Goal: Information Seeking & Learning: Check status

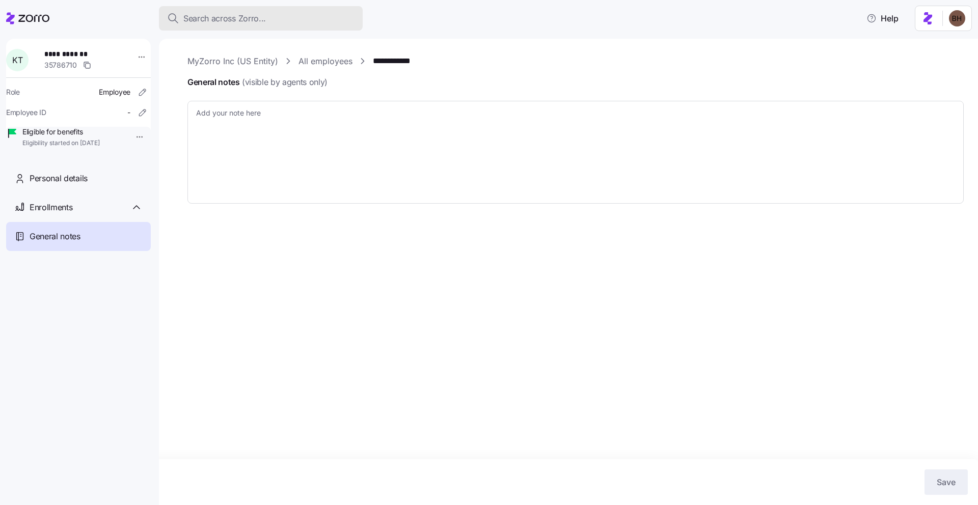
click at [306, 14] on div "Search across Zorro..." at bounding box center [260, 18] width 187 height 13
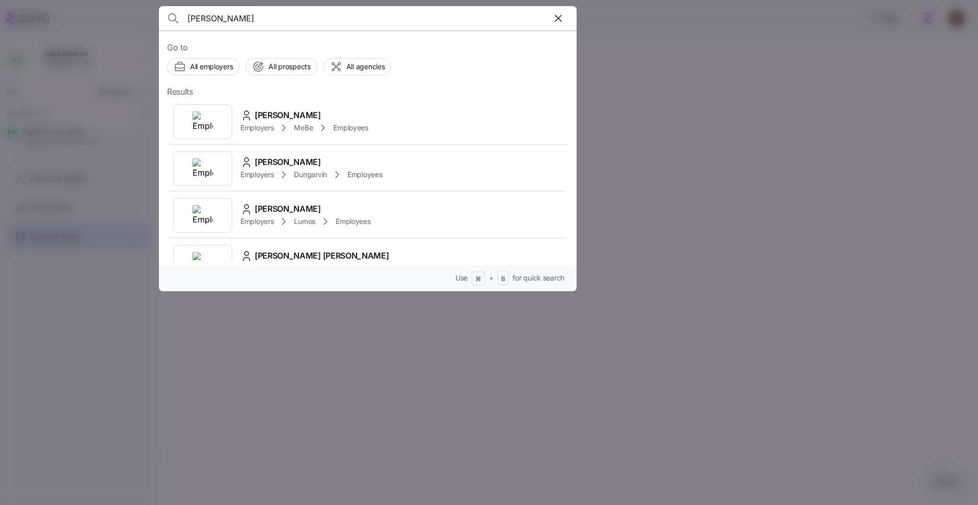
type input "brehm"
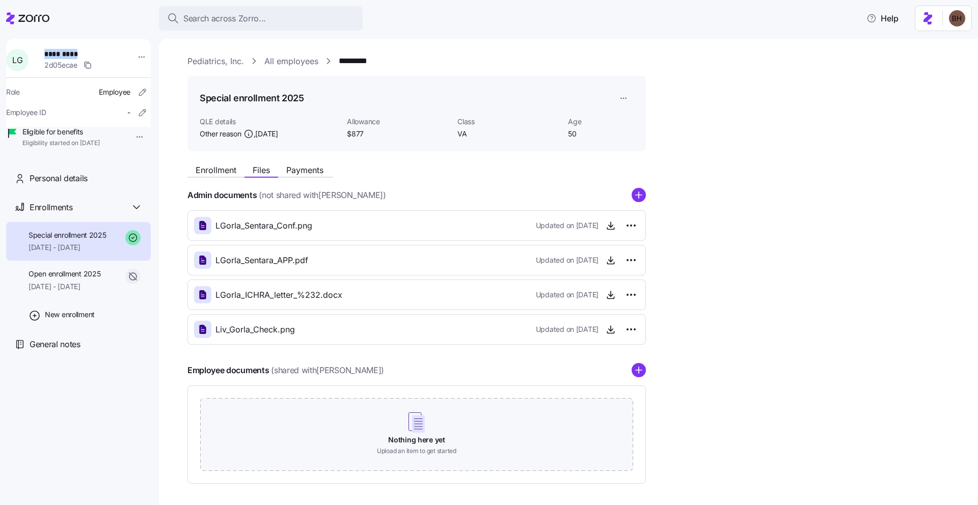
scroll to position [14, 0]
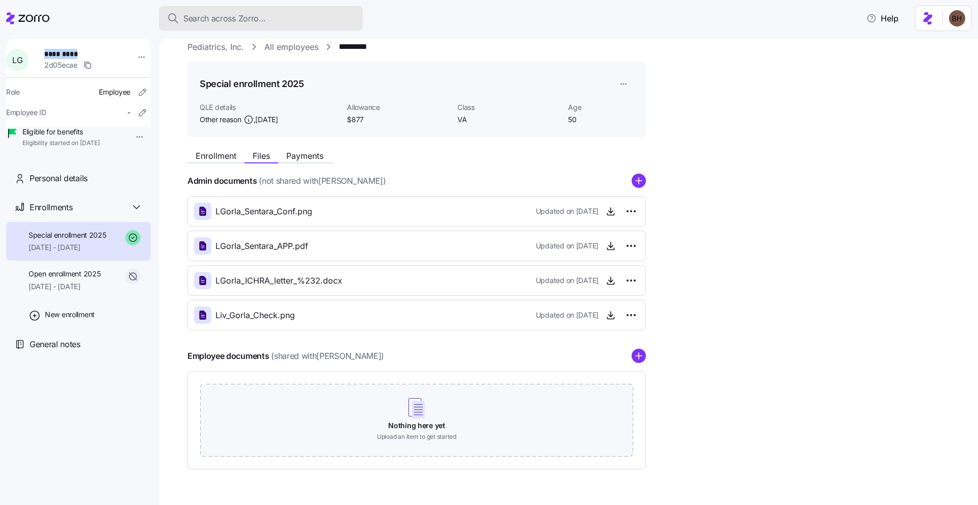
click at [217, 18] on span "Search across Zorro..." at bounding box center [224, 18] width 83 height 13
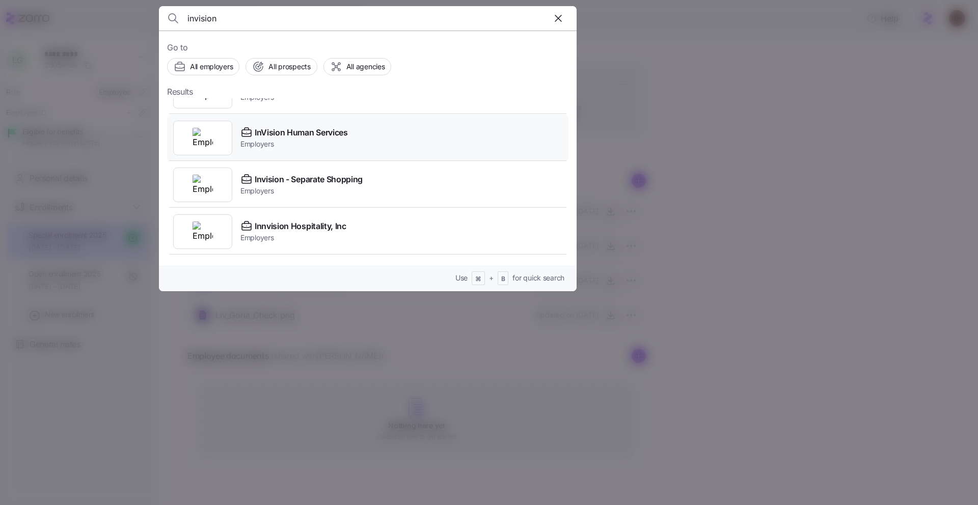
scroll to position [0, 0]
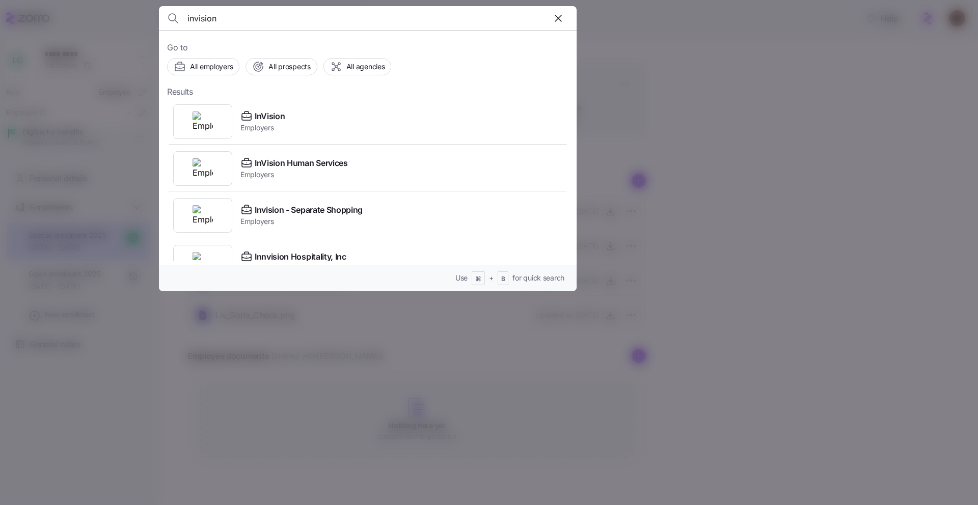
click at [253, 22] on input "invision" at bounding box center [317, 18] width 261 height 24
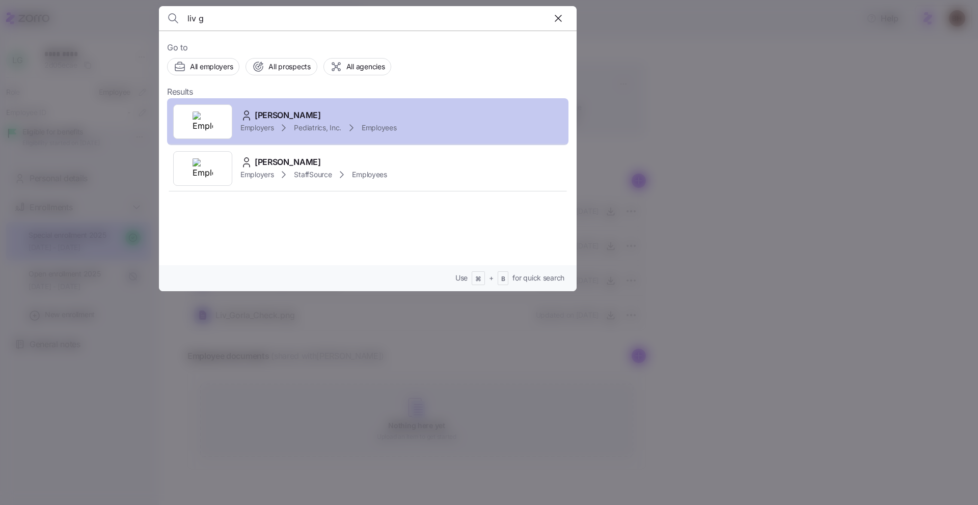
type input "liv g"
click at [276, 109] on span "Liv Gorla" at bounding box center [288, 115] width 66 height 13
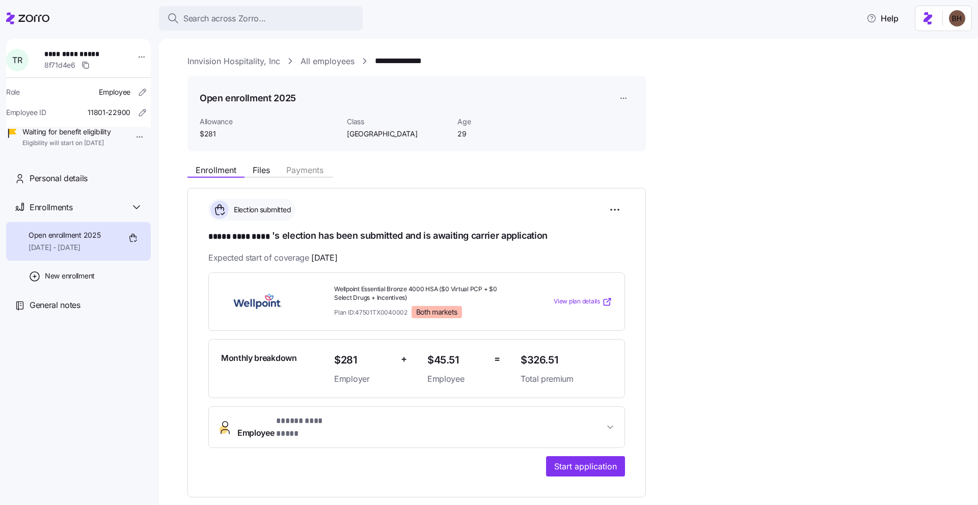
click at [258, 64] on link "Innvision Hospitality, Inc" at bounding box center [233, 61] width 93 height 13
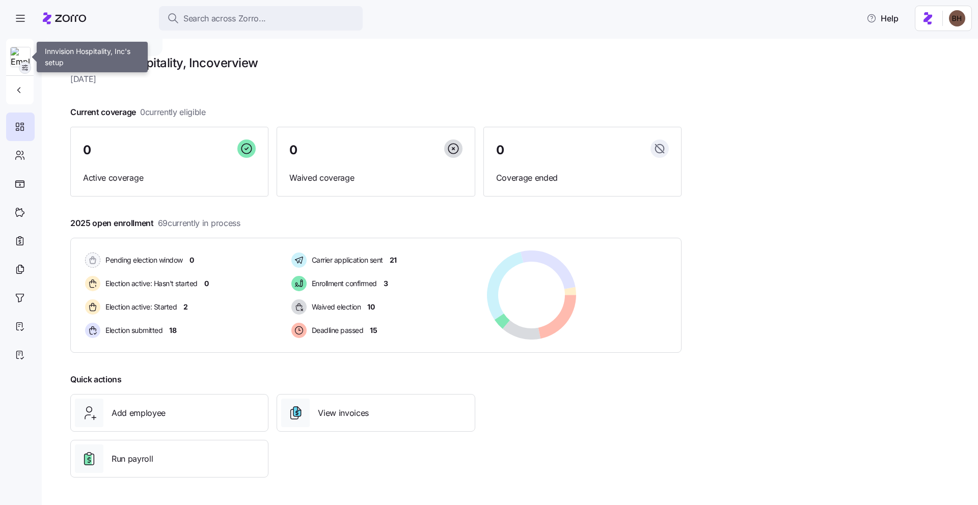
click at [22, 68] on icon "button" at bounding box center [25, 68] width 8 height 8
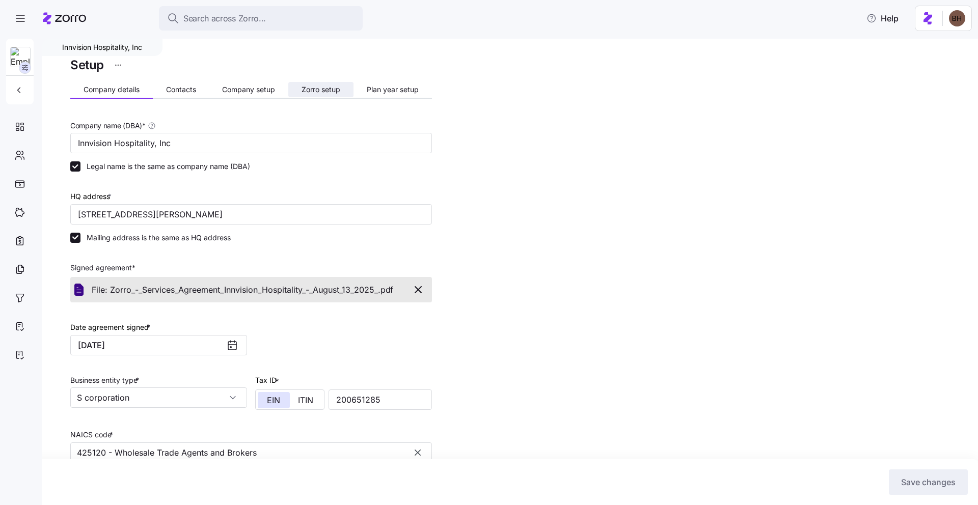
click at [319, 84] on button "Zorro setup" at bounding box center [320, 89] width 65 height 15
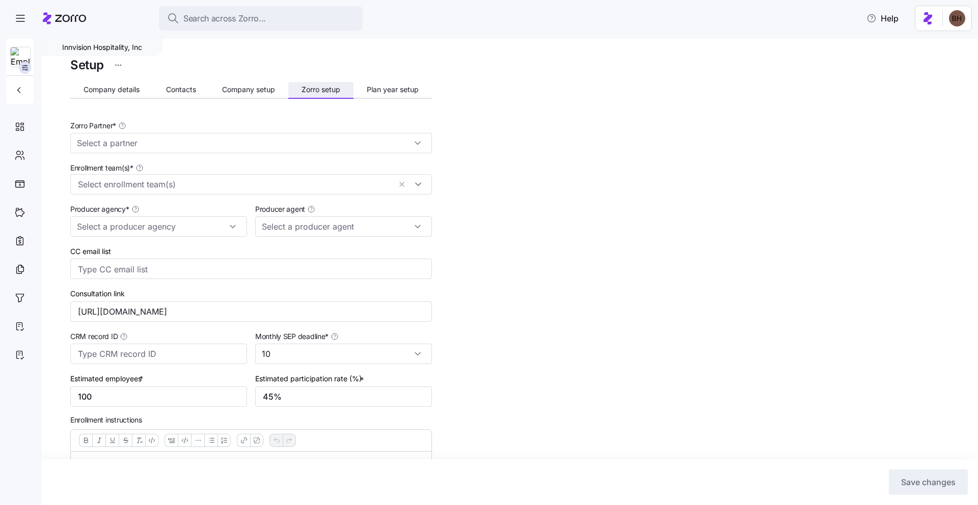
type input "Zorro"
type input "MMA"
click at [111, 46] on div "Innvision Hospitality, Inc" at bounding box center [102, 47] width 121 height 17
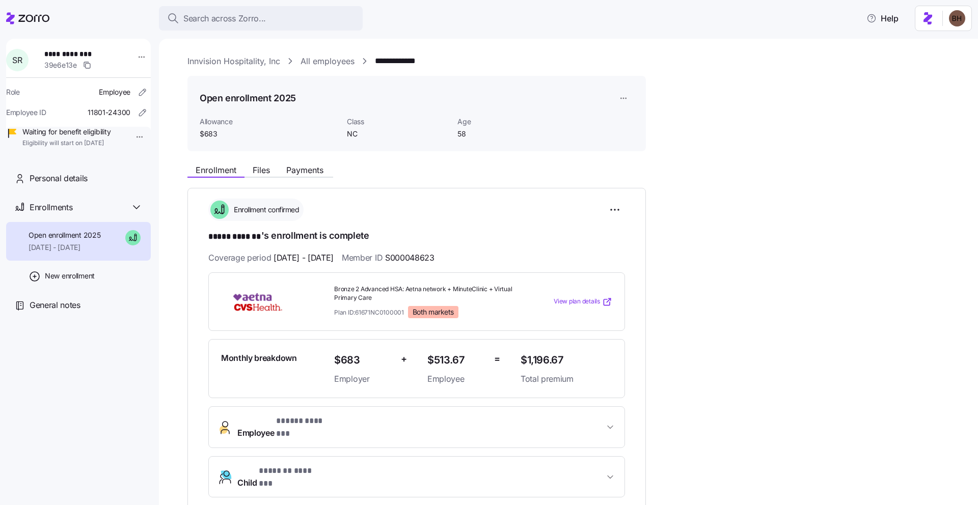
click at [251, 62] on link "Innvision Hospitality, Inc" at bounding box center [233, 61] width 93 height 13
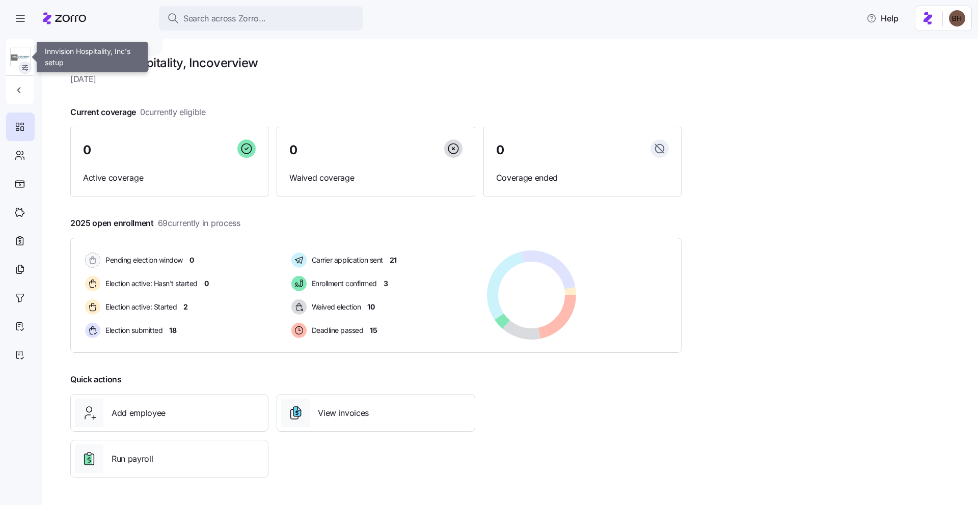
click at [26, 66] on icon "button" at bounding box center [25, 68] width 8 height 8
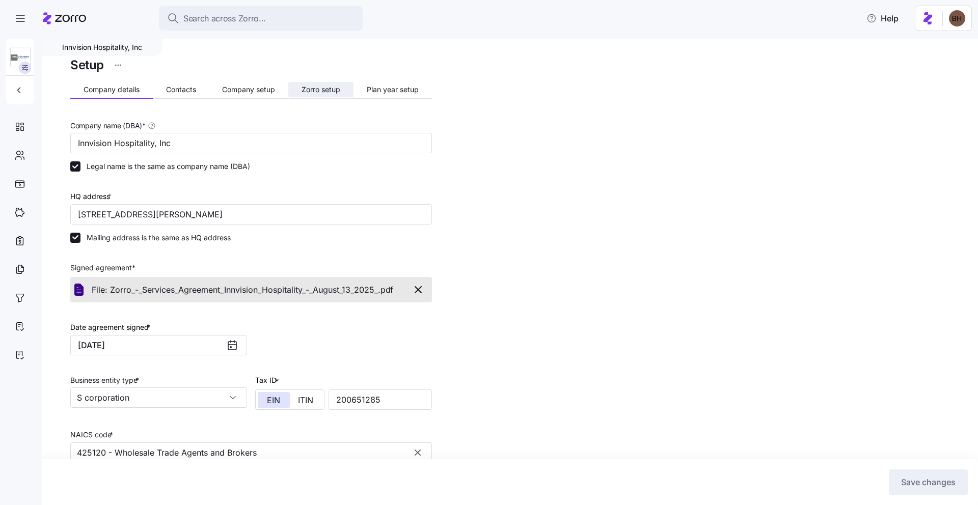
click at [307, 93] on span "Zorro setup" at bounding box center [321, 89] width 39 height 7
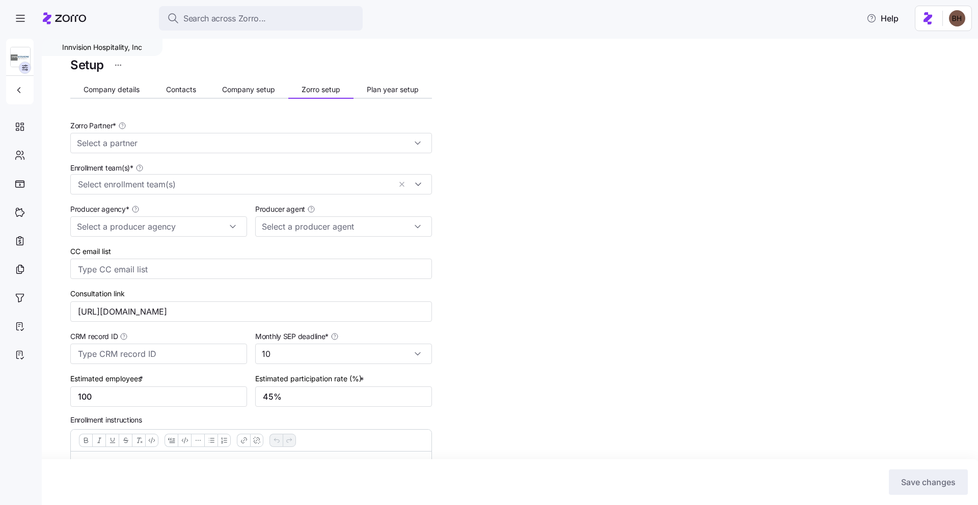
type input "Zorro"
type input "MMA"
click at [275, 15] on div "Search across Zorro..." at bounding box center [260, 18] width 187 height 13
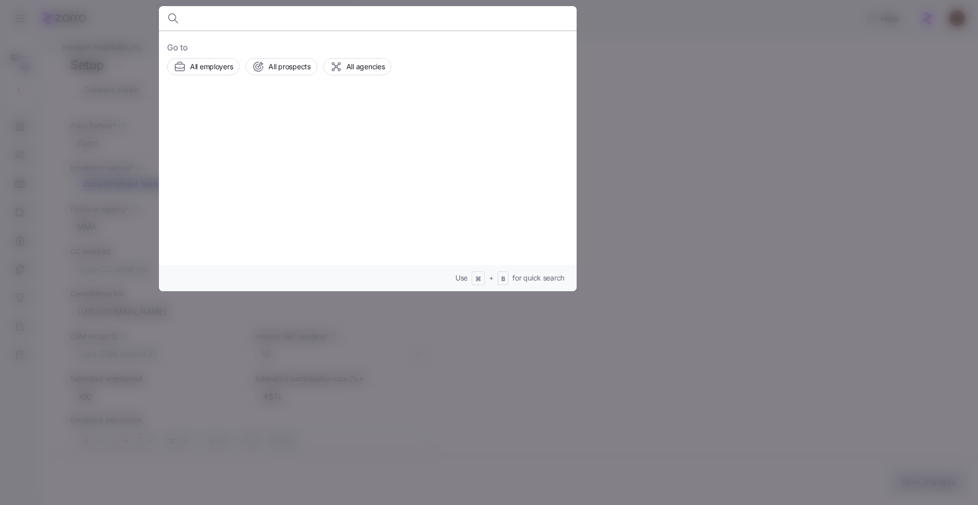
click at [114, 15] on div at bounding box center [489, 252] width 978 height 505
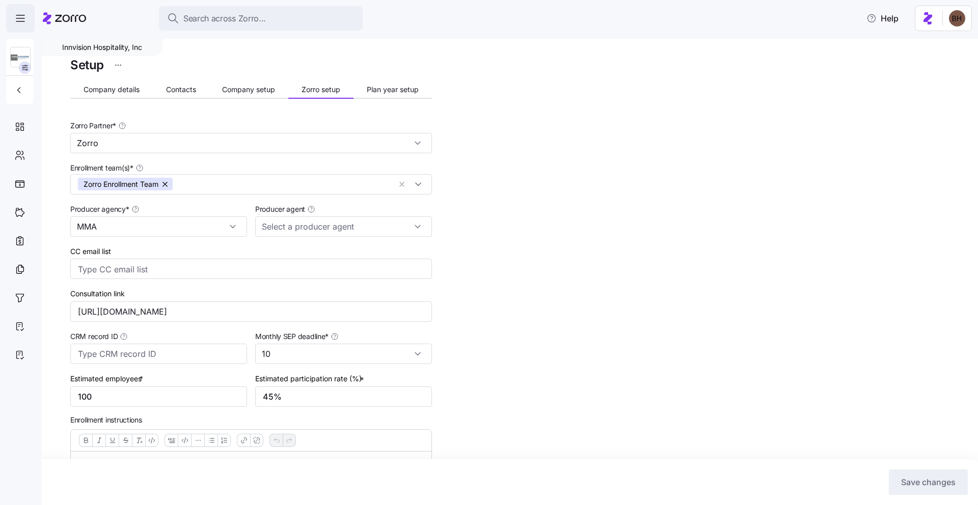
click at [19, 15] on icon "button" at bounding box center [20, 18] width 12 height 12
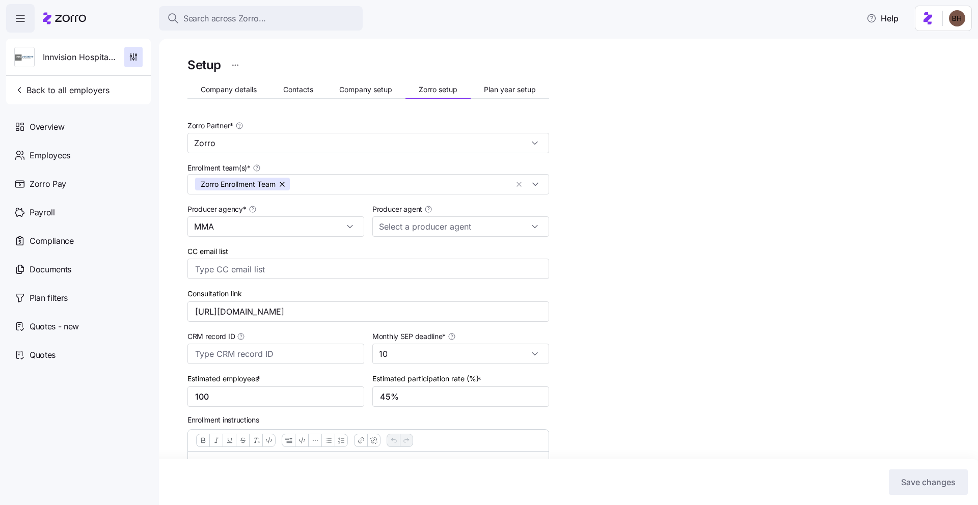
click at [19, 15] on icon "button" at bounding box center [20, 18] width 12 height 12
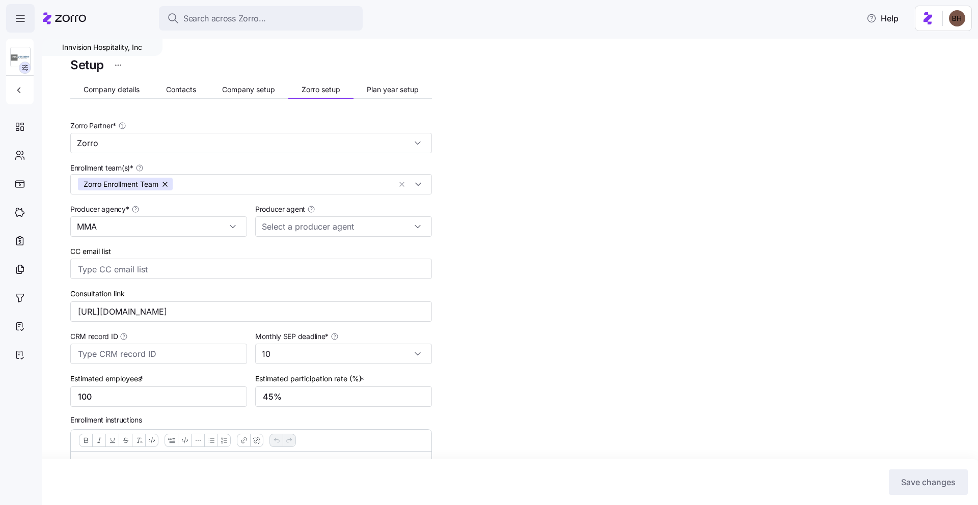
click at [19, 15] on icon "button" at bounding box center [20, 18] width 12 height 12
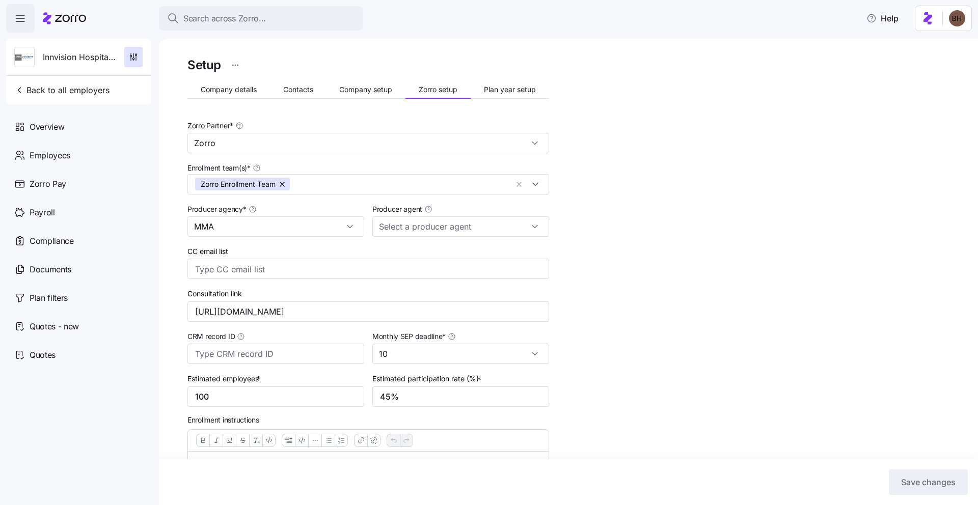
click at [64, 20] on icon at bounding box center [64, 18] width 43 height 12
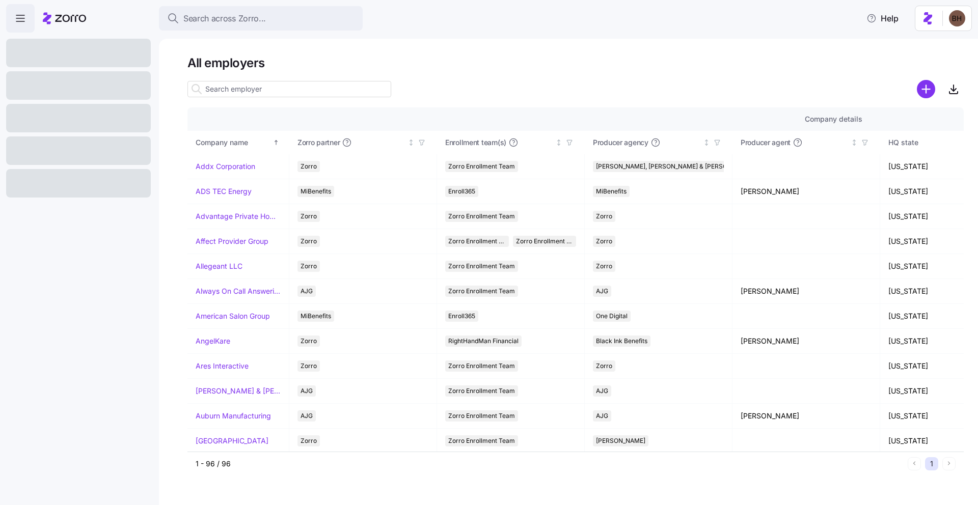
click at [257, 95] on input at bounding box center [289, 89] width 204 height 16
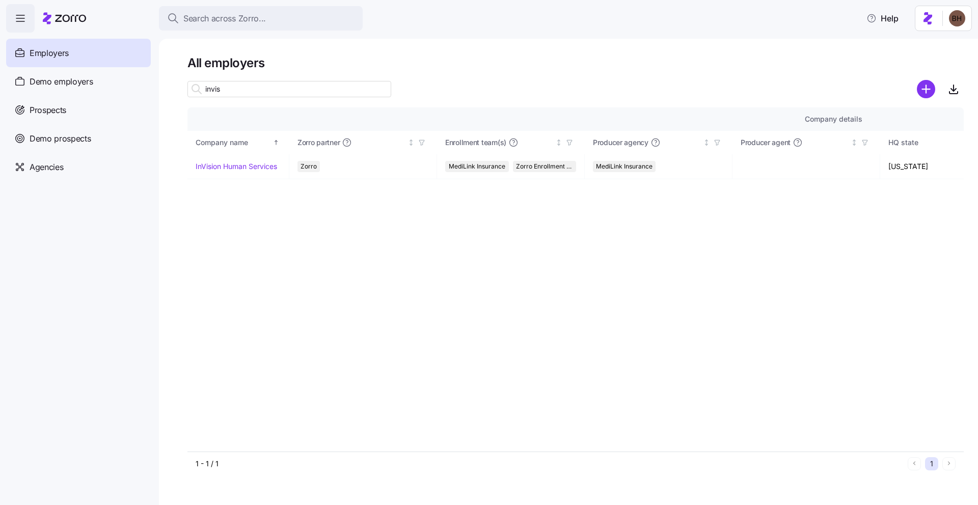
click at [224, 88] on input "invis" at bounding box center [289, 89] width 204 height 16
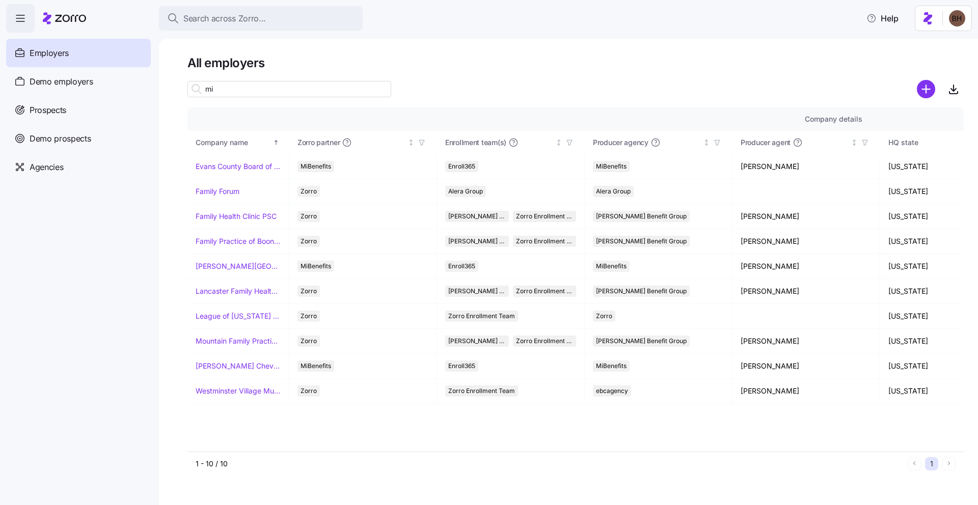
type input "m"
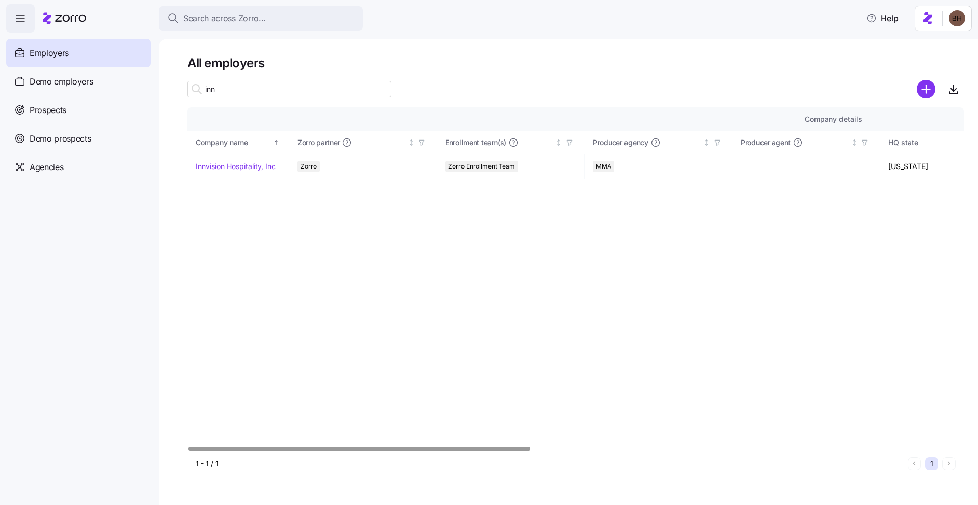
type input "inn"
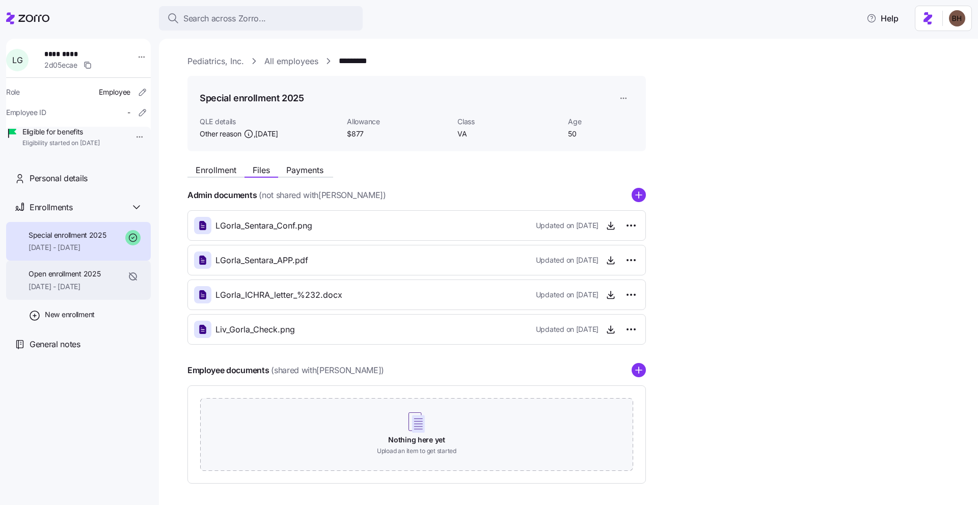
click at [89, 279] on span "Open enrollment 2025" at bounding box center [65, 274] width 72 height 10
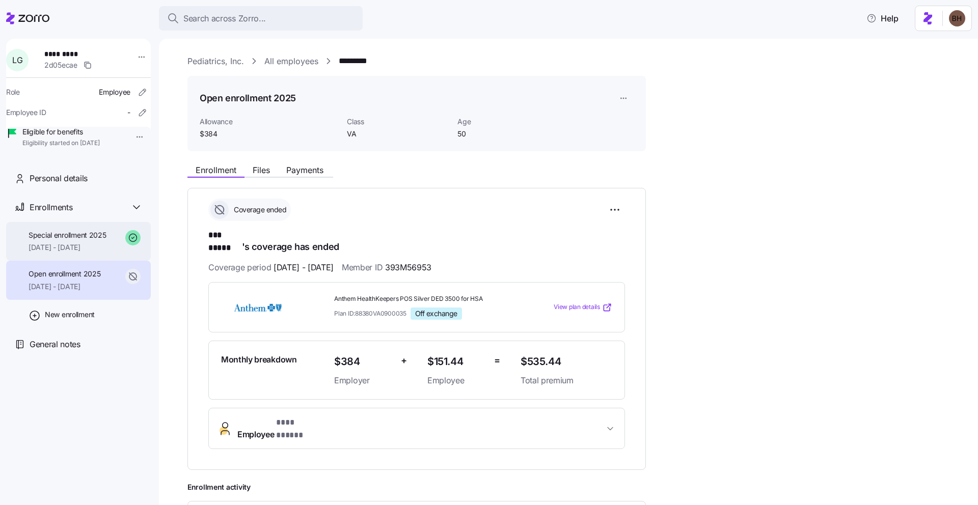
click at [88, 253] on div "Special enrollment 2025 [DATE] - [DATE]" at bounding box center [68, 241] width 78 height 23
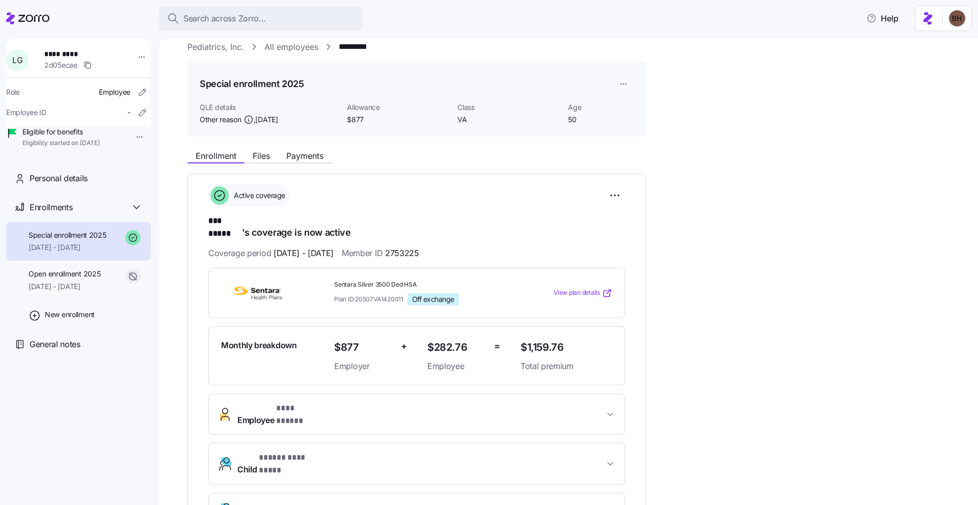
scroll to position [16, 0]
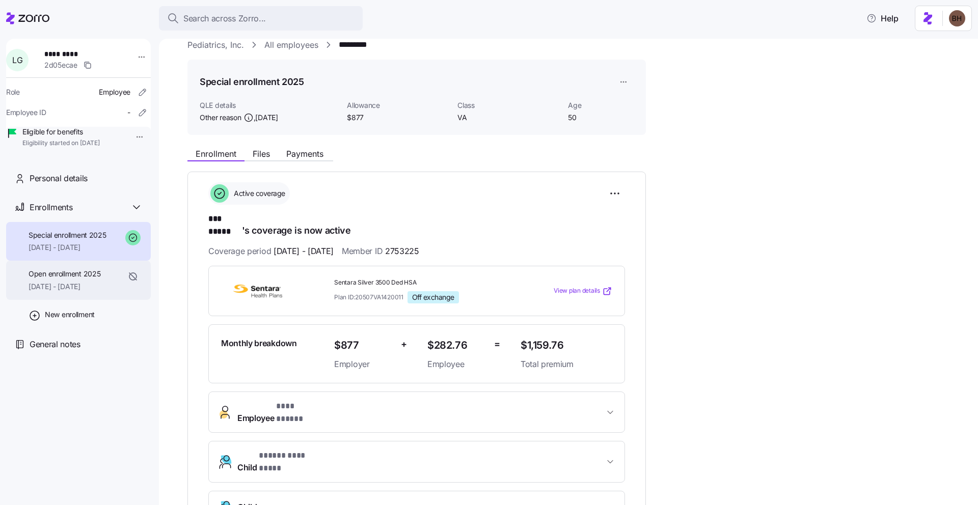
click at [79, 279] on span "Open enrollment 2025" at bounding box center [65, 274] width 72 height 10
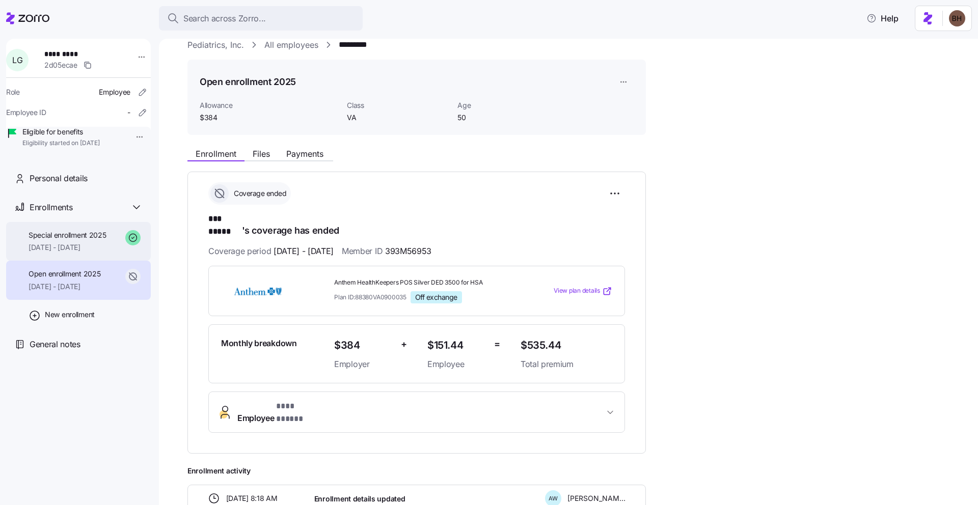
click at [82, 253] on div "Special enrollment 2025 [DATE] - [DATE]" at bounding box center [68, 241] width 78 height 23
